Goal: Task Accomplishment & Management: Use online tool/utility

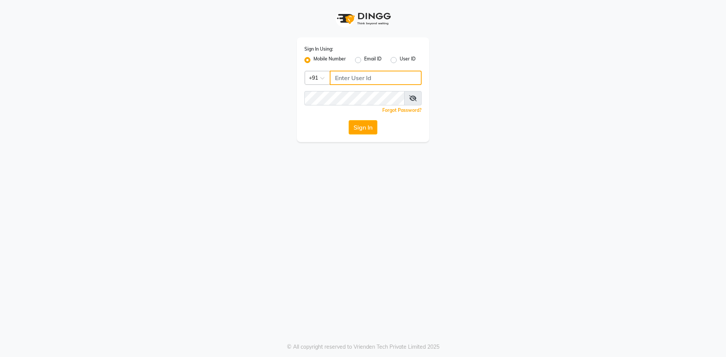
click at [339, 78] on input "Username" at bounding box center [376, 78] width 92 height 14
type input "8400013886"
click at [348, 120] on button "Sign In" at bounding box center [362, 127] width 29 height 14
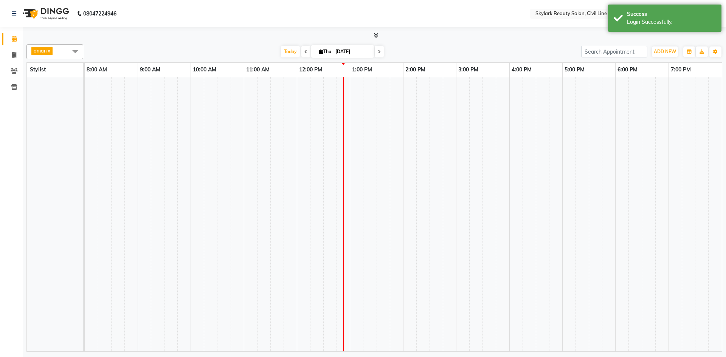
select select "en"
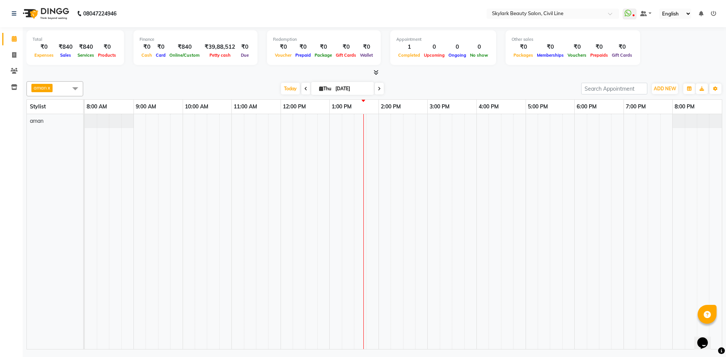
drag, startPoint x: 271, startPoint y: 375, endPoint x: 452, endPoint y: 375, distance: 180.6
drag, startPoint x: 452, startPoint y: 375, endPoint x: 435, endPoint y: 356, distance: 25.5
click at [381, 290] on td at bounding box center [384, 231] width 12 height 235
